Goal: Find specific page/section: Find specific page/section

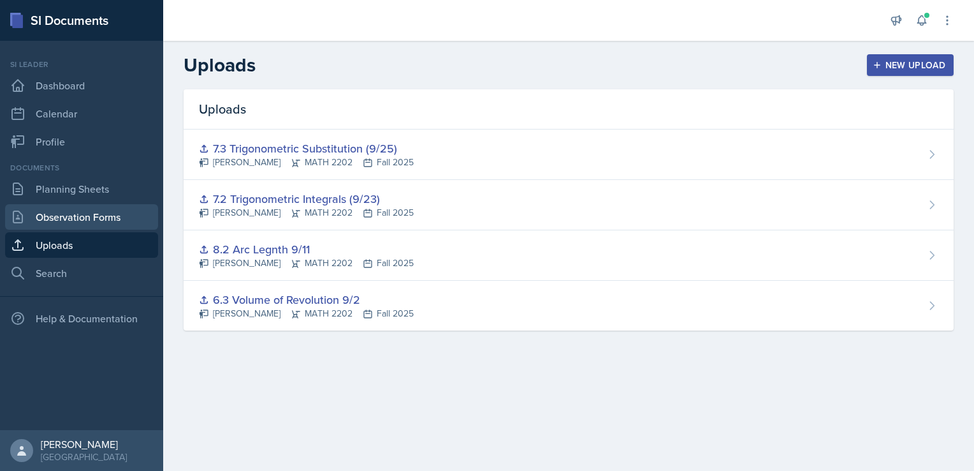
click at [80, 215] on link "Observation Forms" at bounding box center [81, 217] width 153 height 26
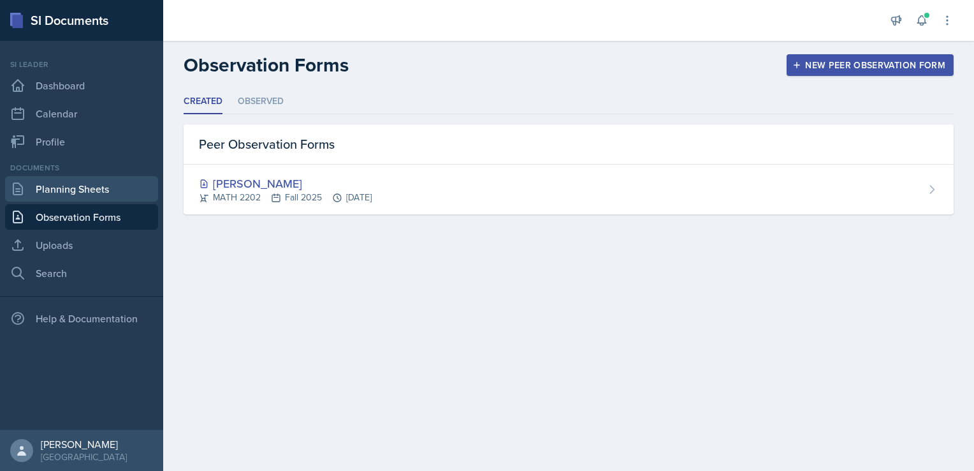
click at [81, 187] on link "Planning Sheets" at bounding box center [81, 189] width 153 height 26
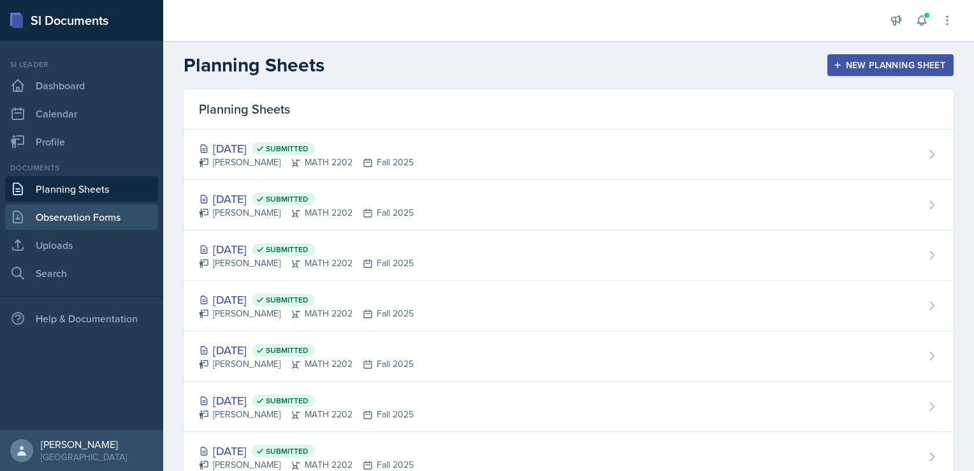
click at [119, 221] on link "Observation Forms" at bounding box center [81, 217] width 153 height 26
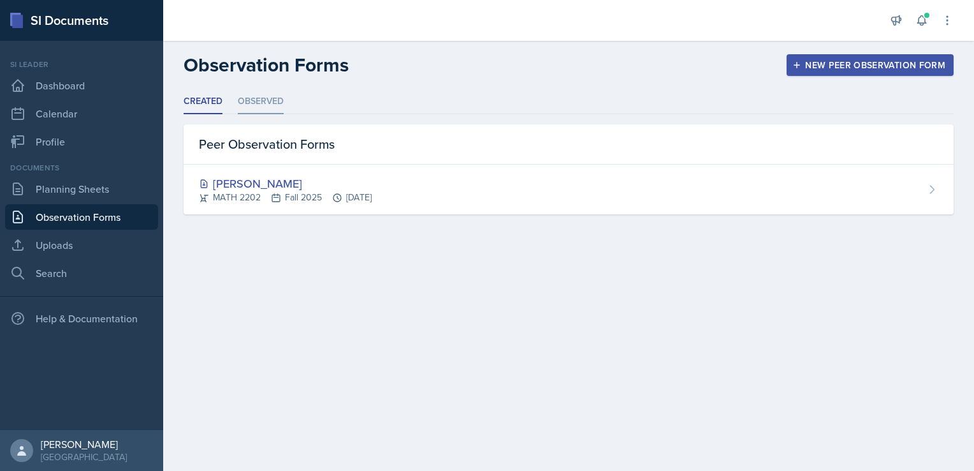
click at [259, 98] on li "Observed" at bounding box center [261, 101] width 46 height 25
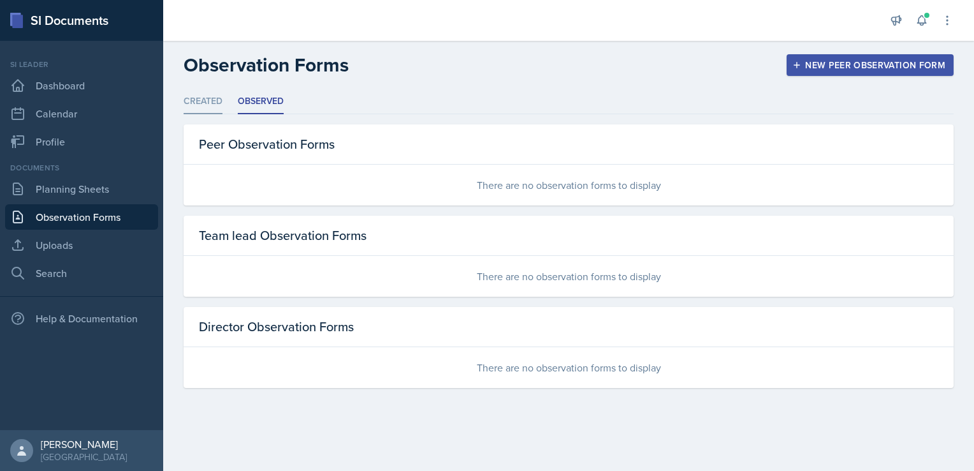
click at [202, 96] on li "Created" at bounding box center [203, 101] width 39 height 25
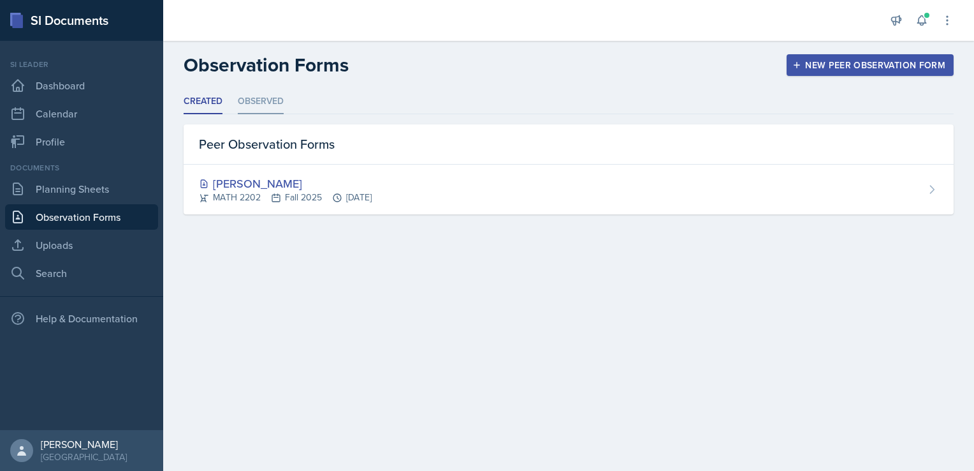
click at [265, 101] on li "Observed" at bounding box center [261, 101] width 46 height 25
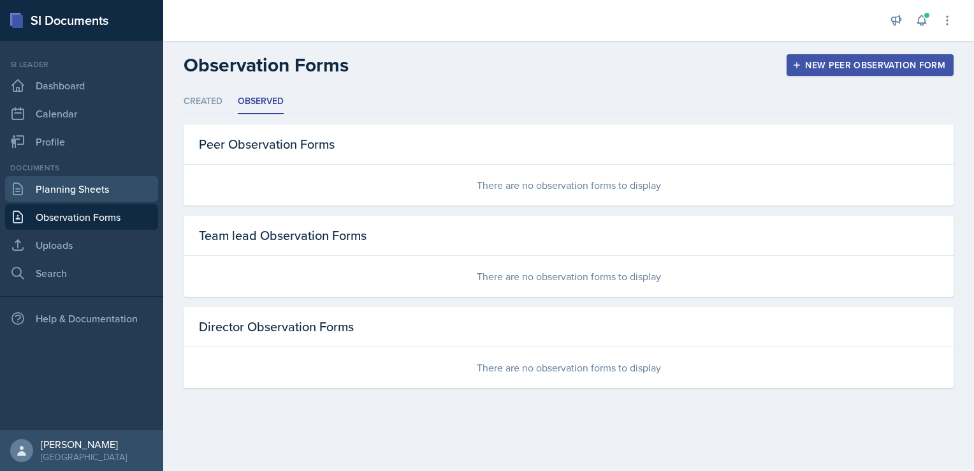
click at [80, 186] on link "Planning Sheets" at bounding box center [81, 189] width 153 height 26
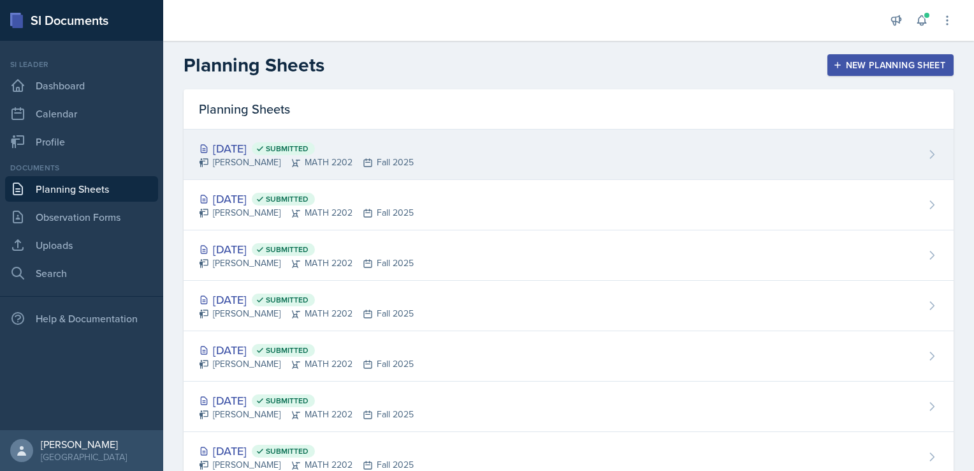
click at [240, 147] on div "Sep 25th, 2025 Submitted" at bounding box center [306, 148] width 215 height 17
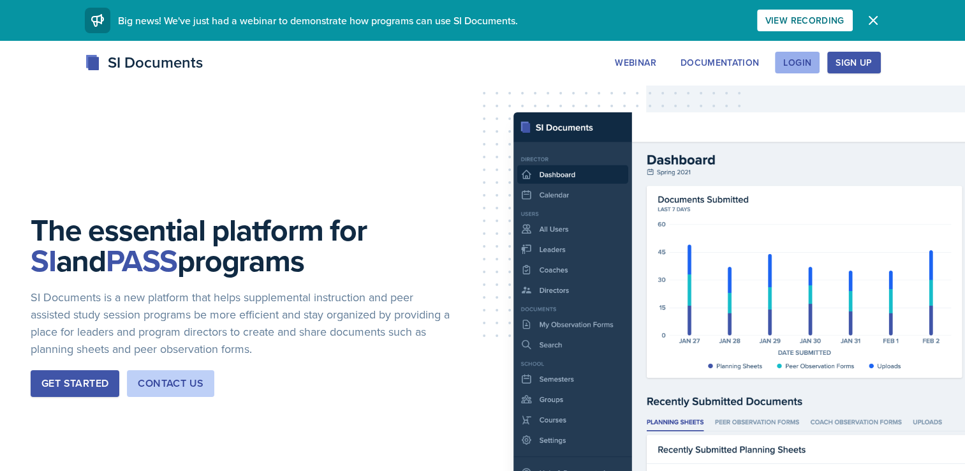
click at [791, 64] on div "Login" at bounding box center [797, 62] width 28 height 10
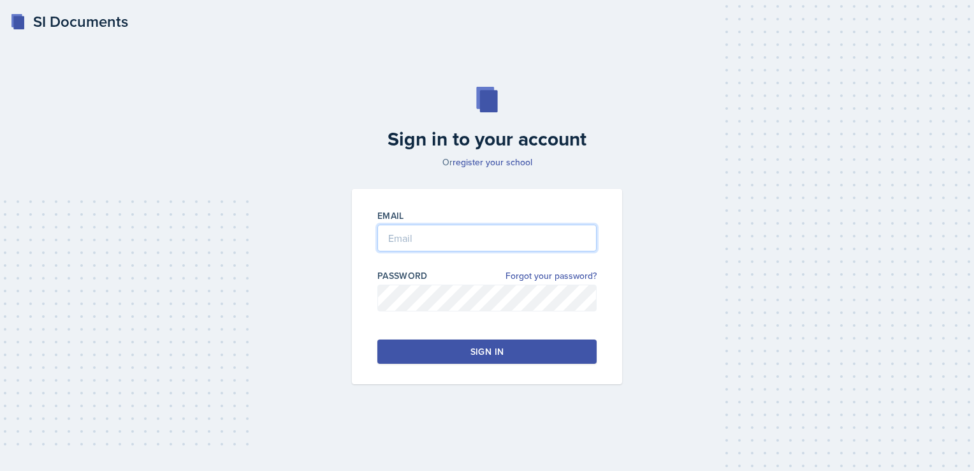
type input "[EMAIL_ADDRESS][DOMAIN_NAME]"
click at [492, 346] on div "Sign in" at bounding box center [487, 351] width 33 height 13
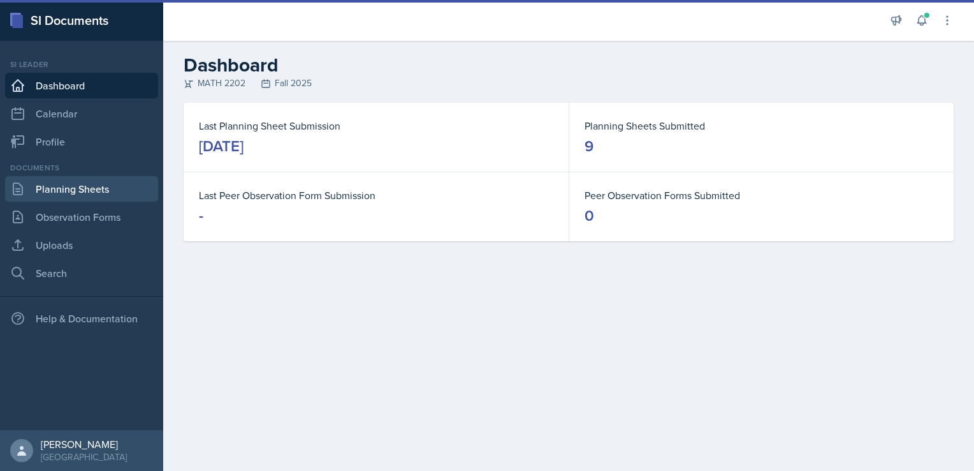
click at [81, 185] on link "Planning Sheets" at bounding box center [81, 189] width 153 height 26
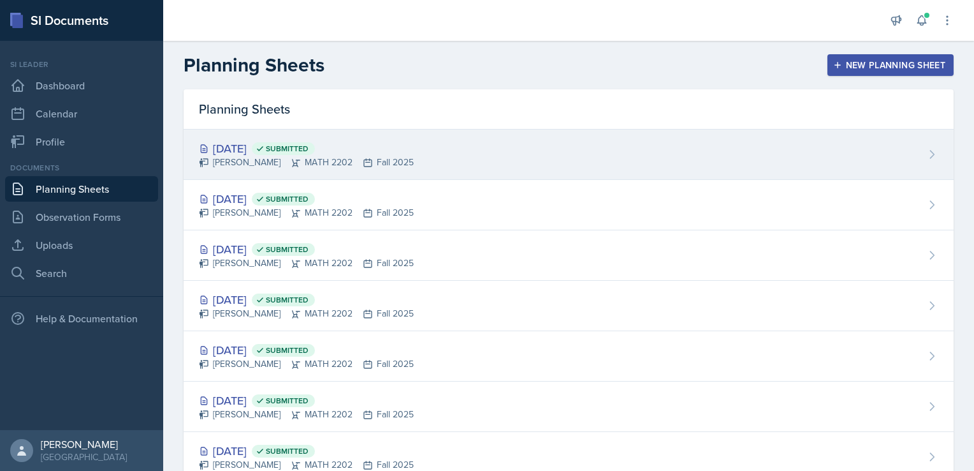
click at [245, 148] on div "[DATE] Submitted" at bounding box center [306, 148] width 215 height 17
